Goal: Transaction & Acquisition: Purchase product/service

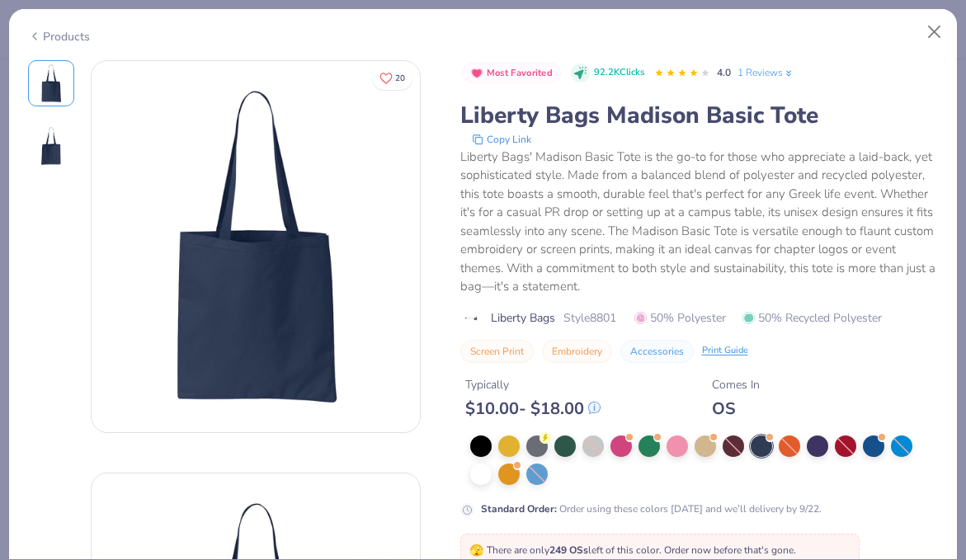
scroll to position [150, 0]
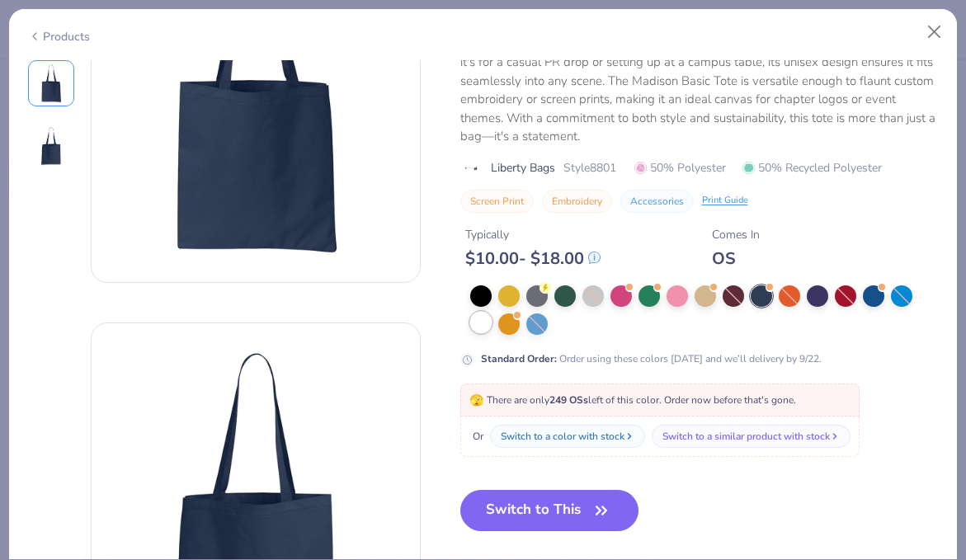
click at [480, 327] on div at bounding box center [480, 322] width 21 height 21
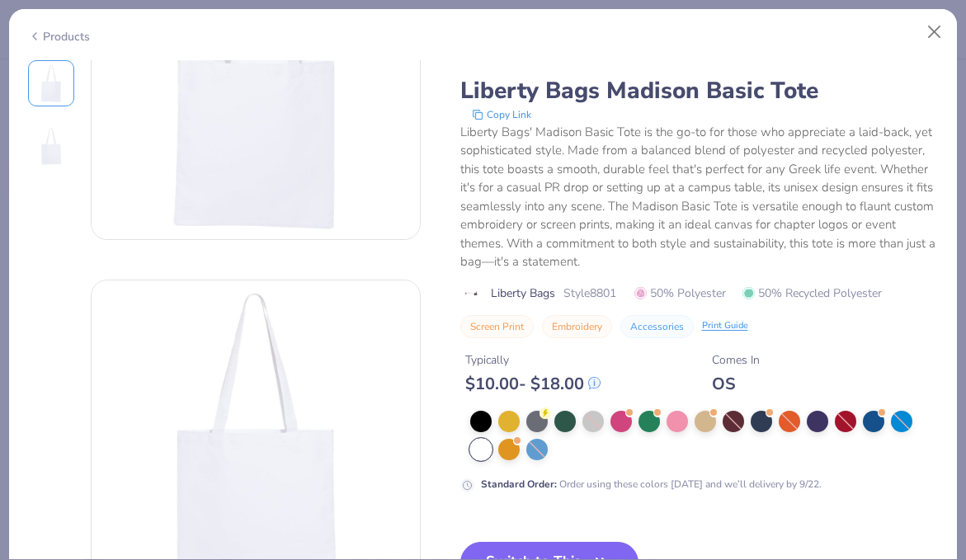
scroll to position [233, 0]
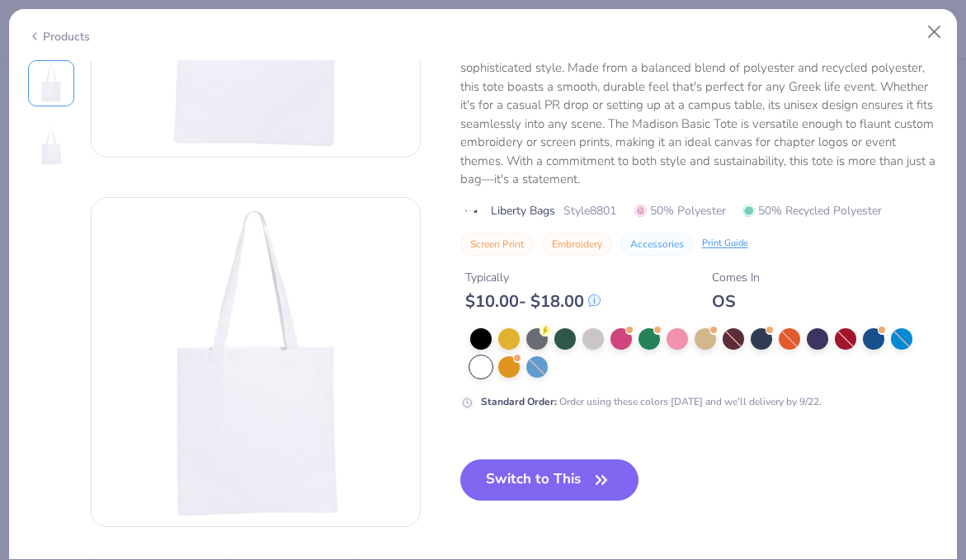
click at [569, 483] on button "Switch to This" at bounding box center [549, 480] width 179 height 41
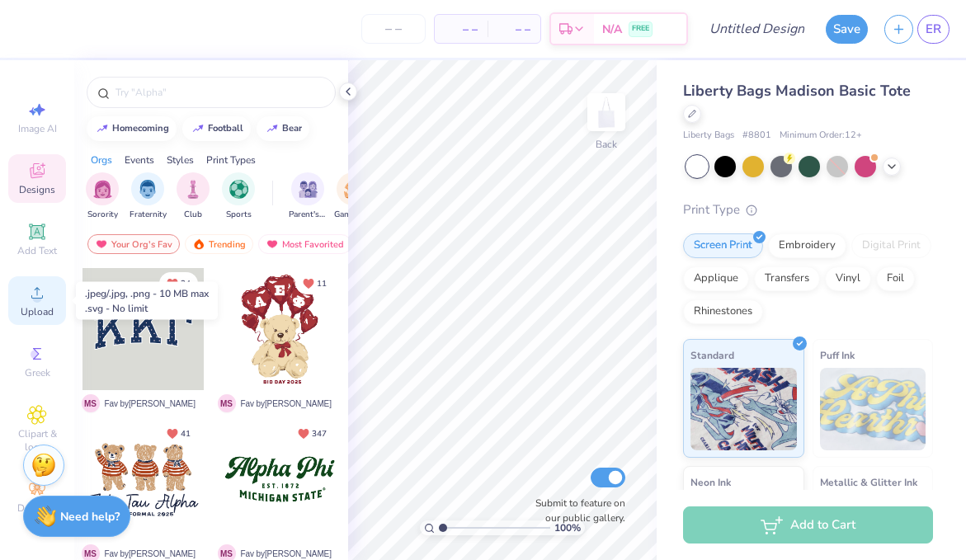
click at [45, 306] on span "Upload" at bounding box center [37, 311] width 33 height 13
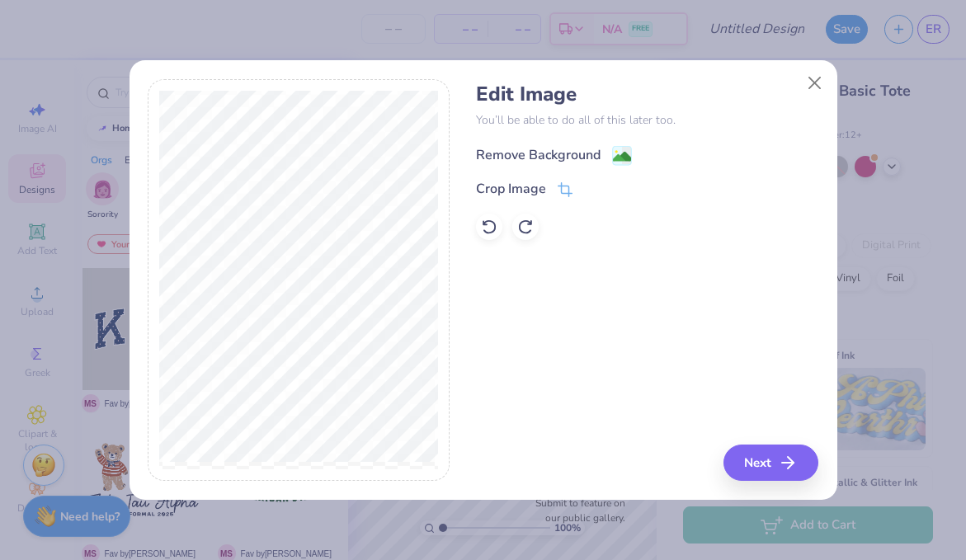
click at [624, 156] on image at bounding box center [622, 157] width 18 height 18
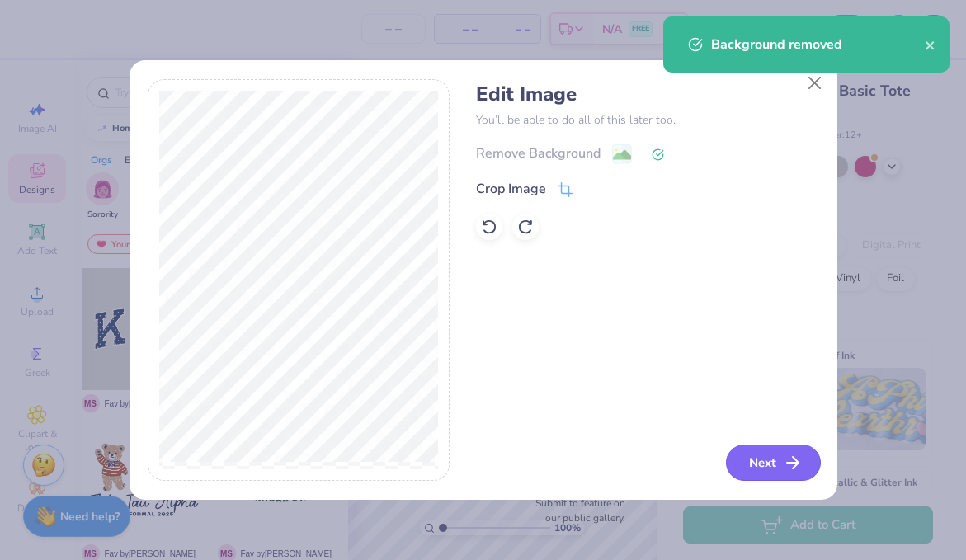
click at [758, 460] on button "Next" at bounding box center [773, 463] width 95 height 36
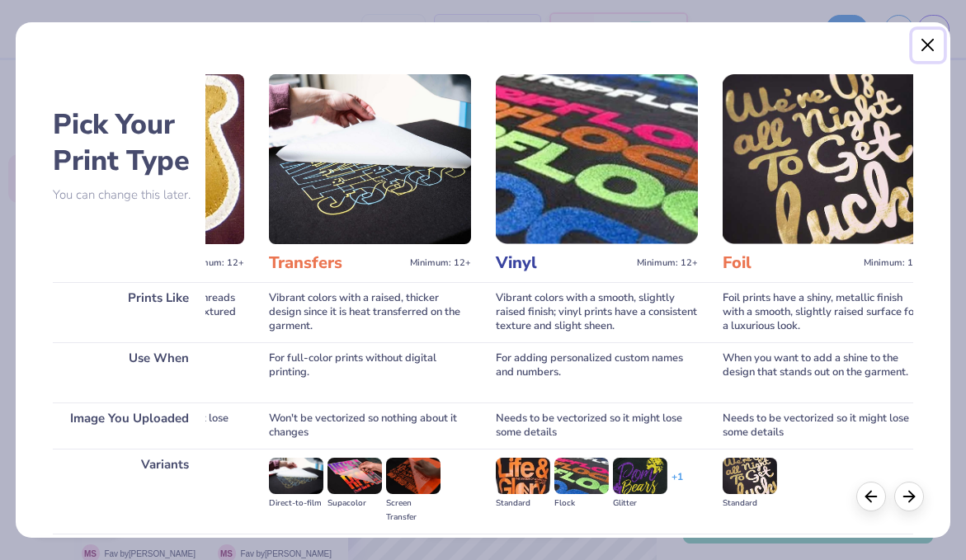
click at [932, 41] on button "Close" at bounding box center [927, 45] width 31 height 31
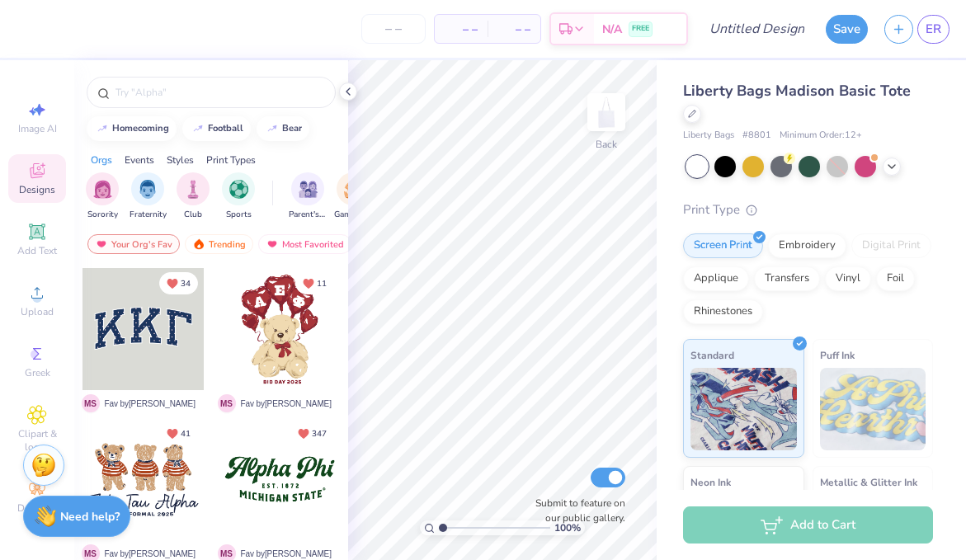
click at [851, 200] on div "Print Type" at bounding box center [808, 209] width 250 height 19
